Goal: Task Accomplishment & Management: Complete application form

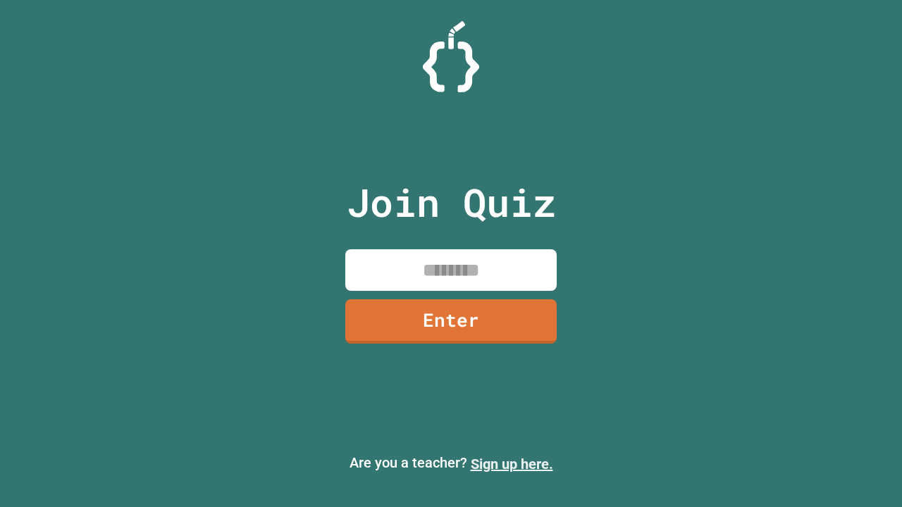
click at [511, 464] on link "Sign up here." at bounding box center [512, 464] width 82 height 17
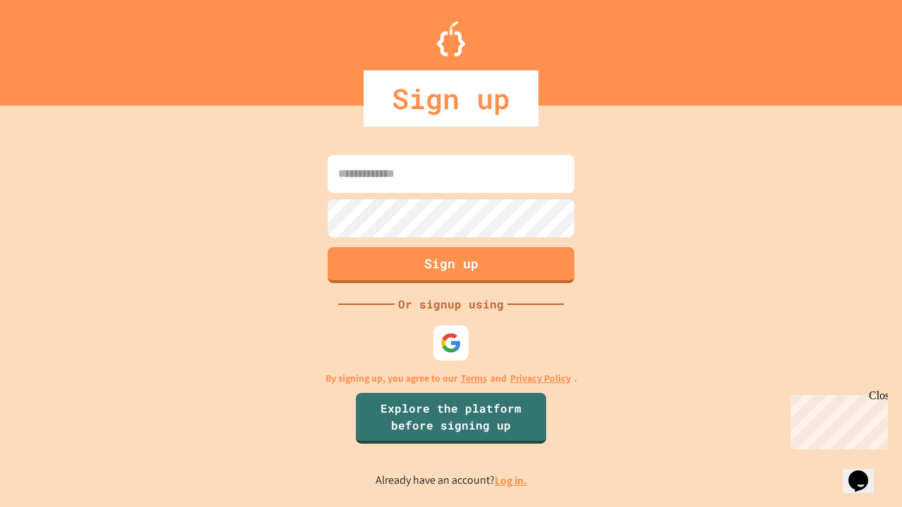
click at [511, 480] on link "Log in." at bounding box center [510, 480] width 32 height 15
